Goal: Task Accomplishment & Management: Manage account settings

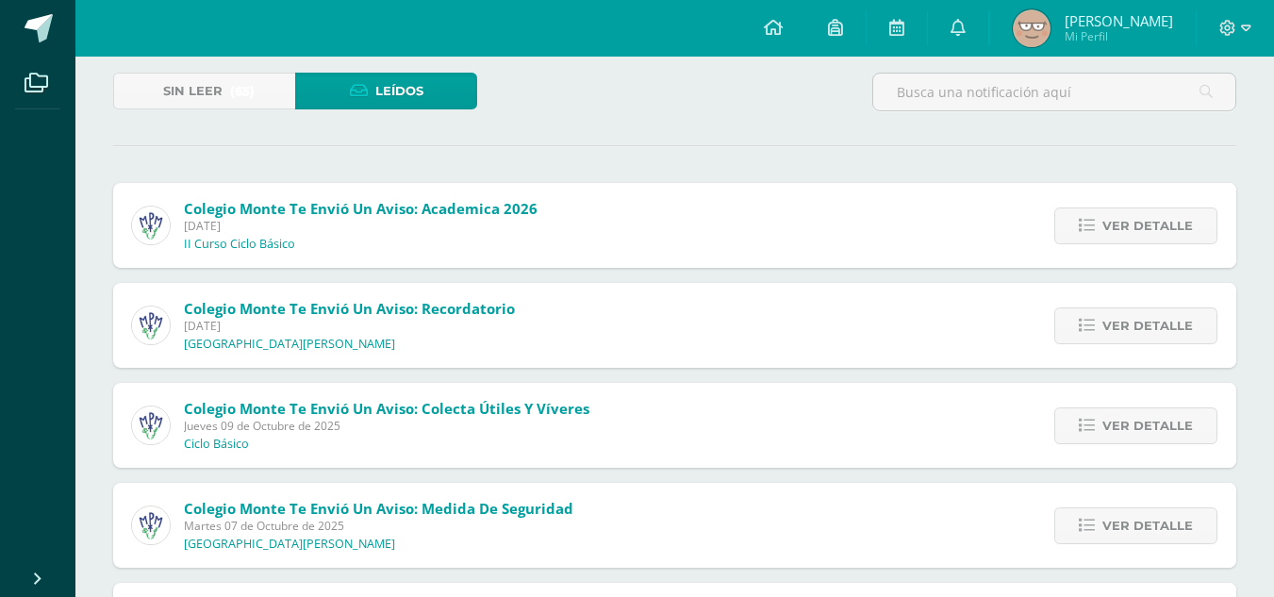
click at [1111, 13] on span "[PERSON_NAME] [PERSON_NAME]" at bounding box center [1118, 20] width 108 height 19
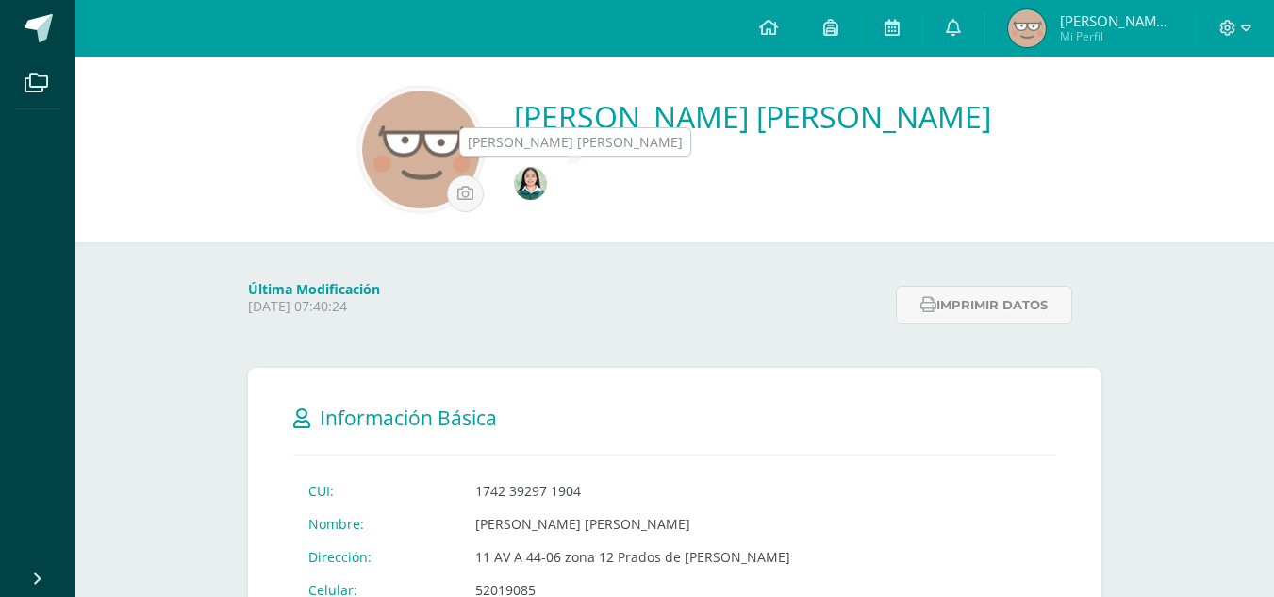
click at [552, 191] on link at bounding box center [533, 185] width 38 height 37
click at [547, 175] on img at bounding box center [530, 183] width 33 height 33
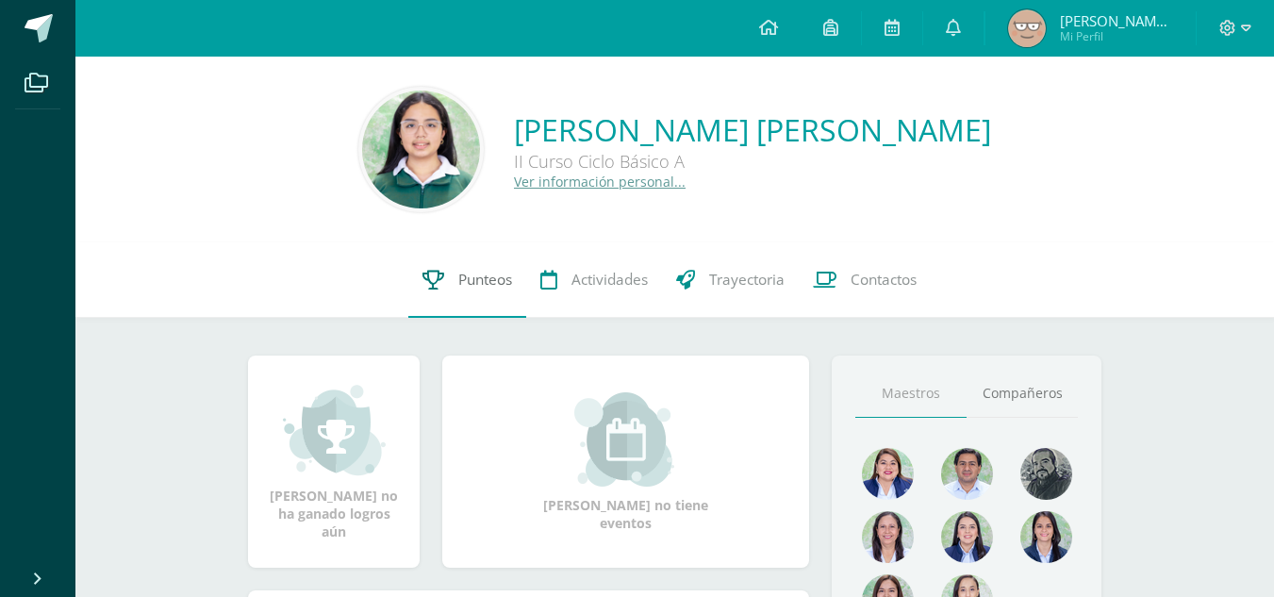
click at [506, 297] on link "Punteos" at bounding box center [467, 279] width 118 height 75
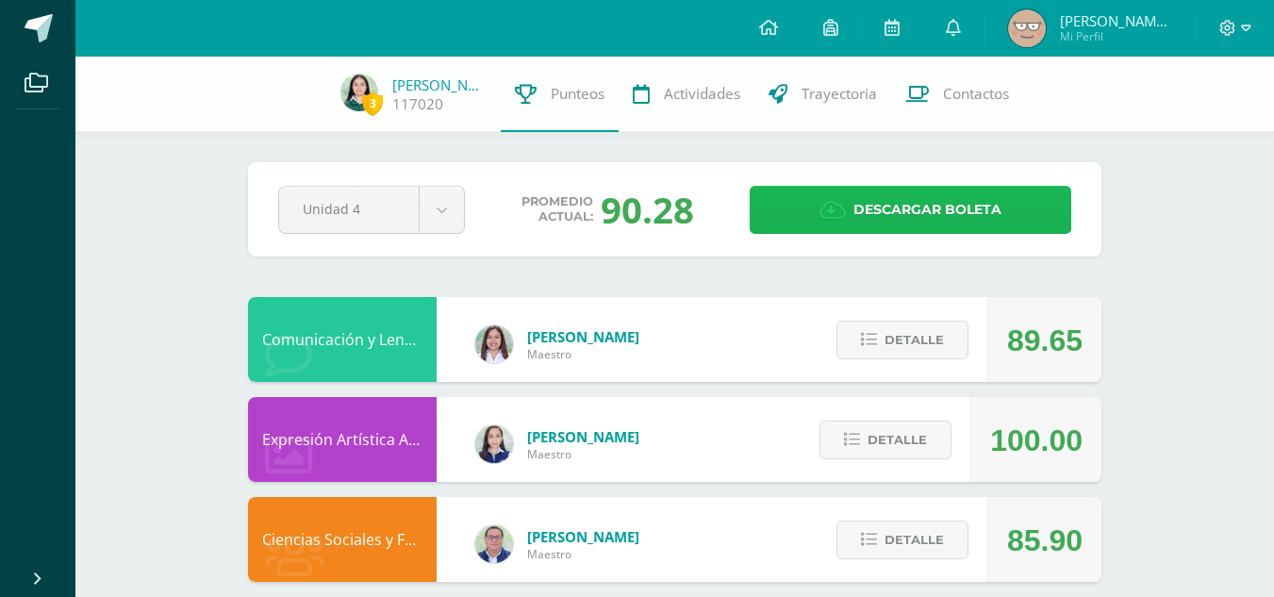
click at [816, 219] on link "Descargar boleta" at bounding box center [910, 210] width 321 height 48
